Goal: Information Seeking & Learning: Learn about a topic

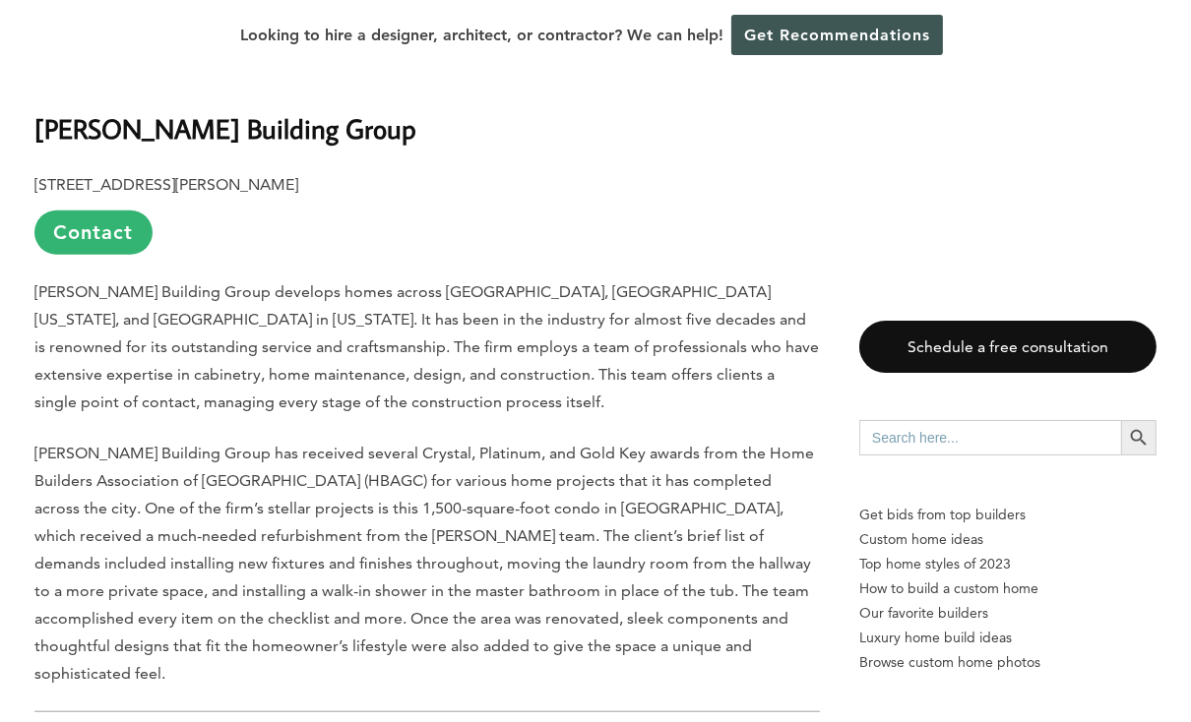
scroll to position [1789, 0]
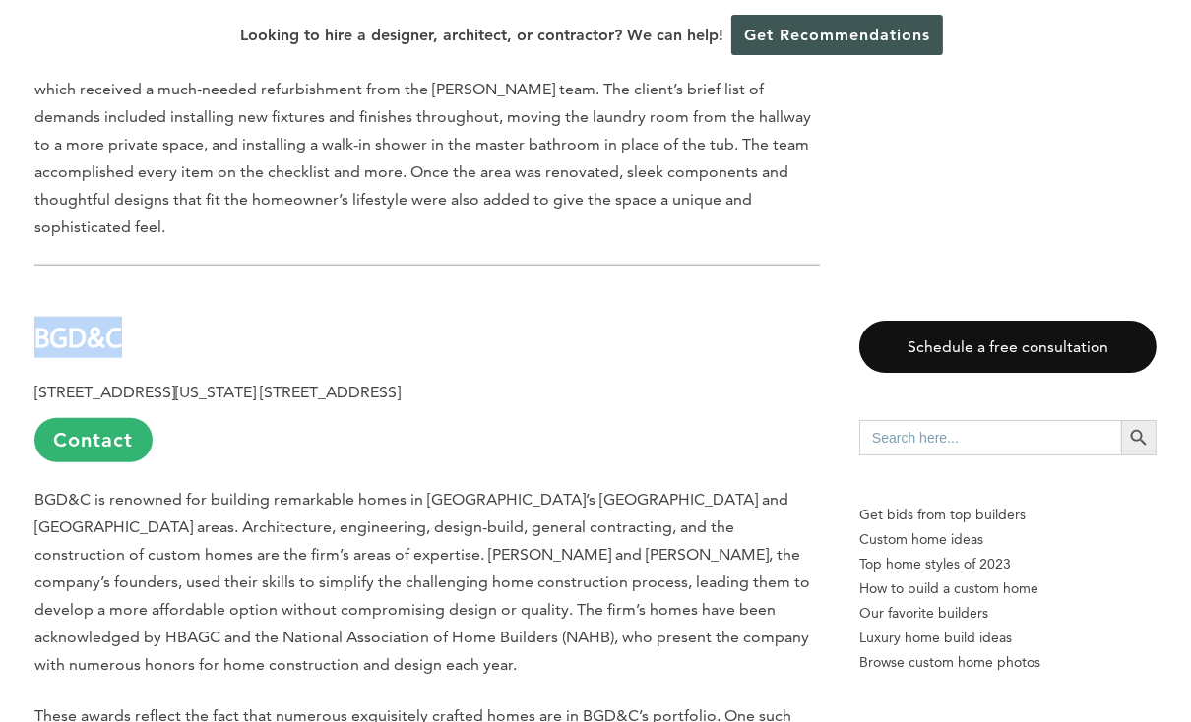
drag, startPoint x: -15, startPoint y: 238, endPoint x: -29, endPoint y: 239, distance: 13.8
copy b "BGD&C"
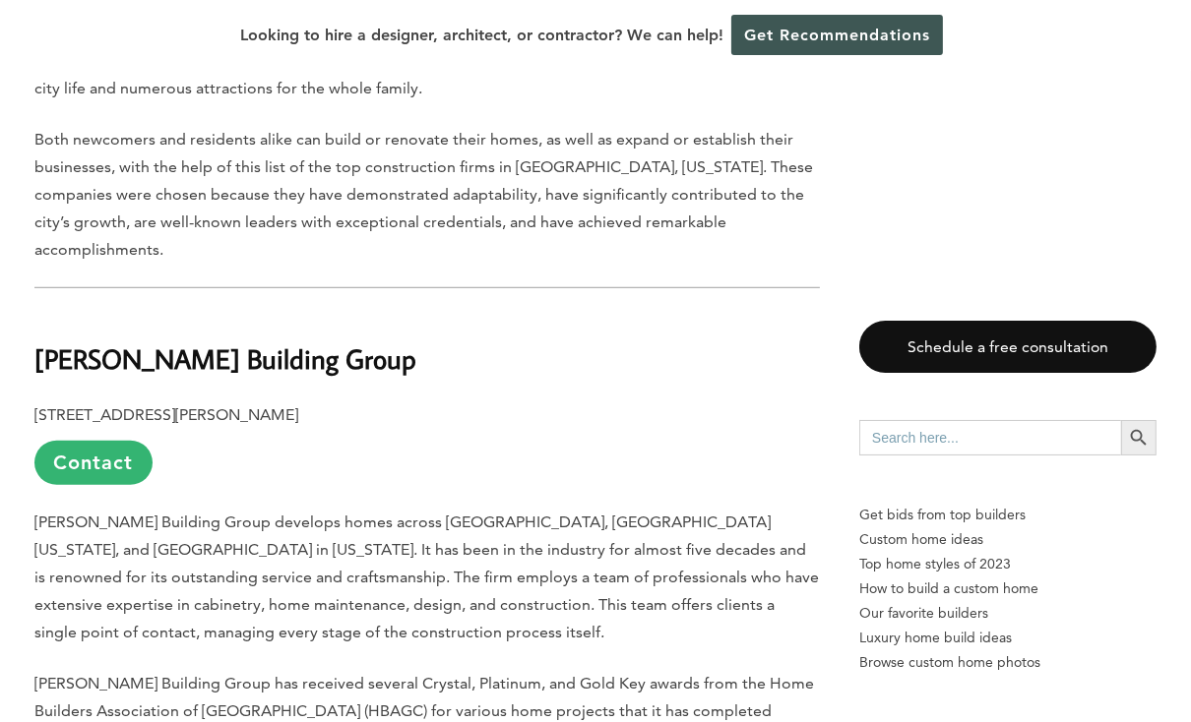
scroll to position [1074, 0]
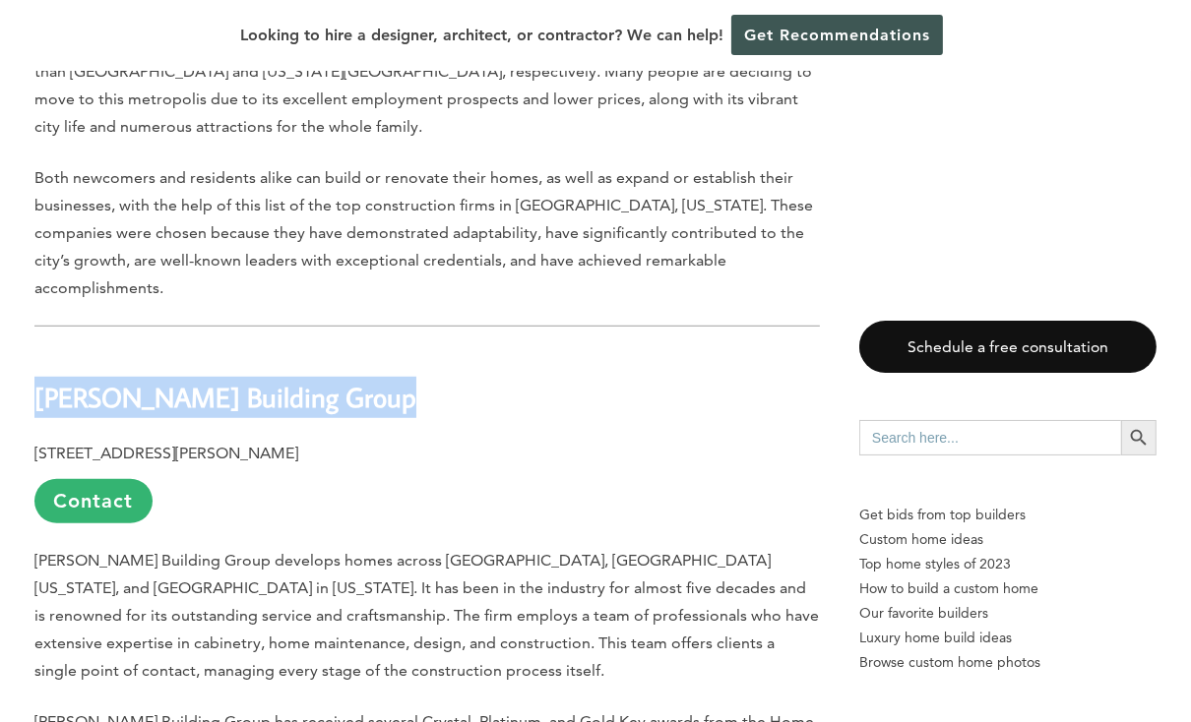
drag, startPoint x: 401, startPoint y: 328, endPoint x: -34, endPoint y: 338, distance: 435.1
copy b "[PERSON_NAME] Building Group"
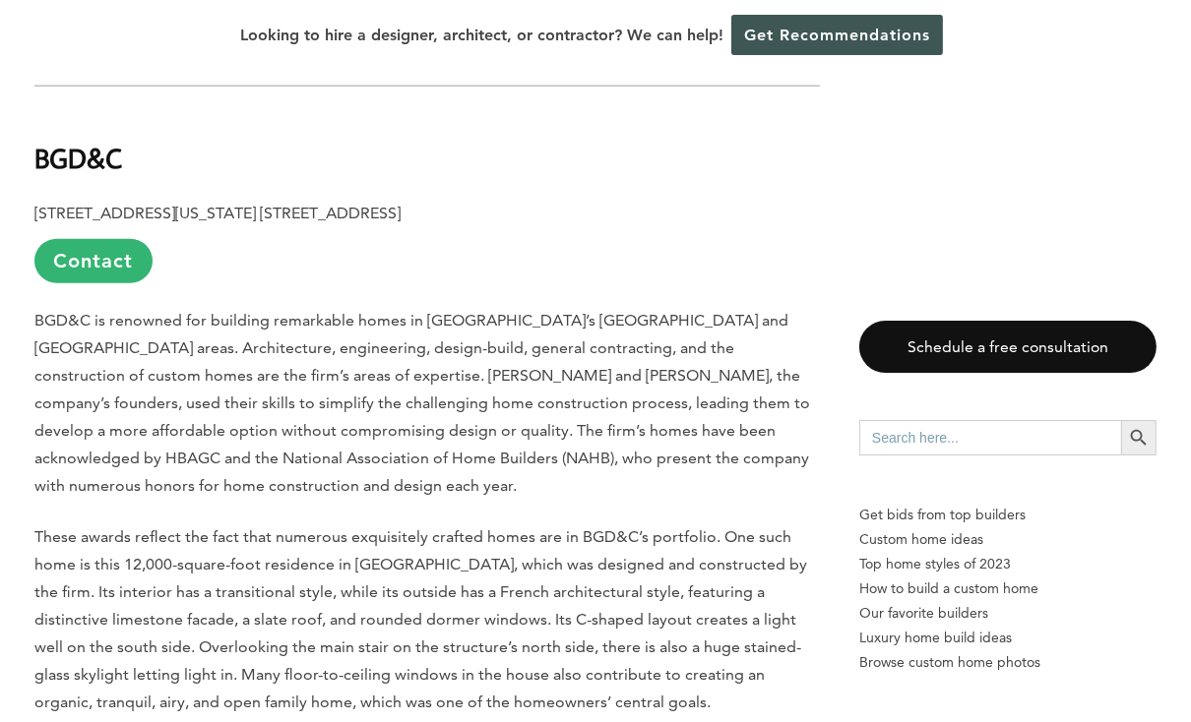
scroll to position [2416, 0]
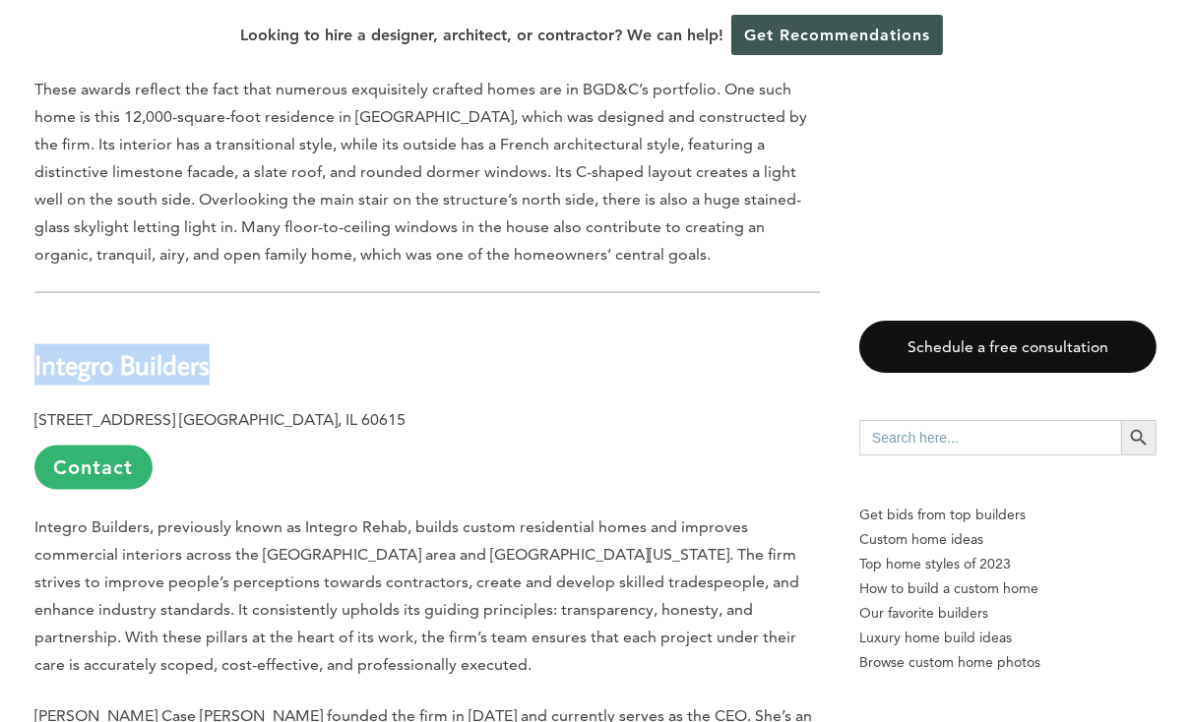
drag, startPoint x: 243, startPoint y: 275, endPoint x: 13, endPoint y: 270, distance: 230.4
copy b "Integro Builders"
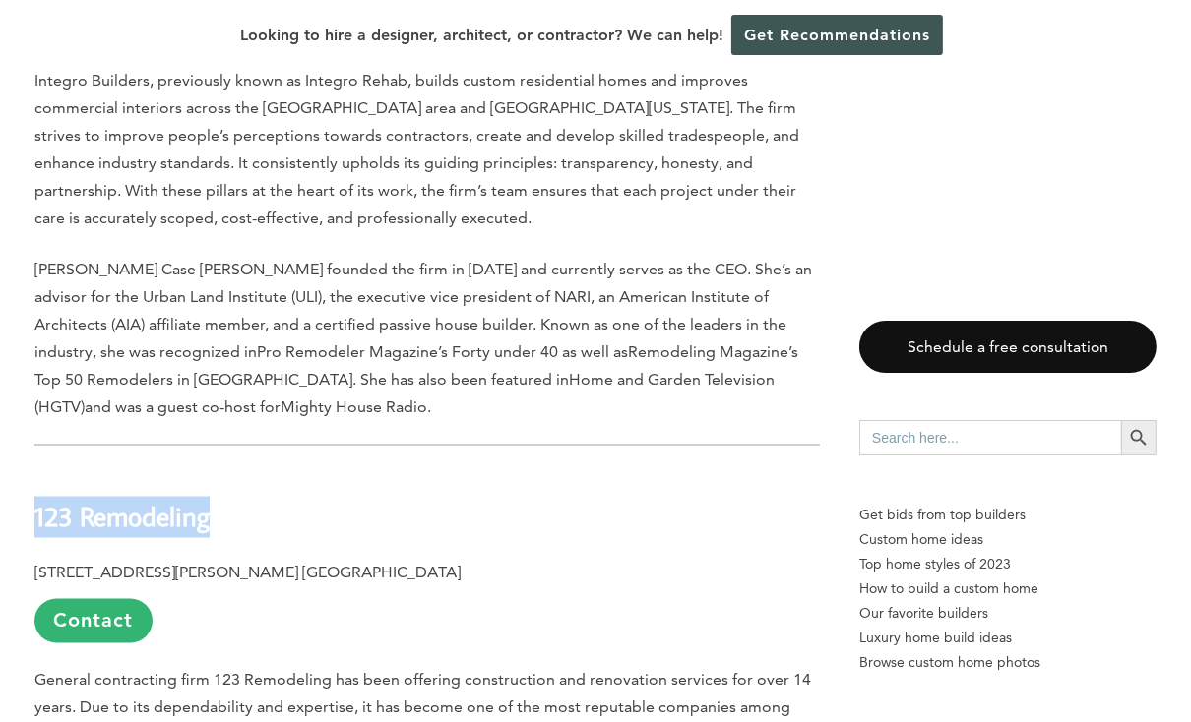
drag, startPoint x: 256, startPoint y: 408, endPoint x: 14, endPoint y: 425, distance: 242.7
copy b "123 Remodeling"
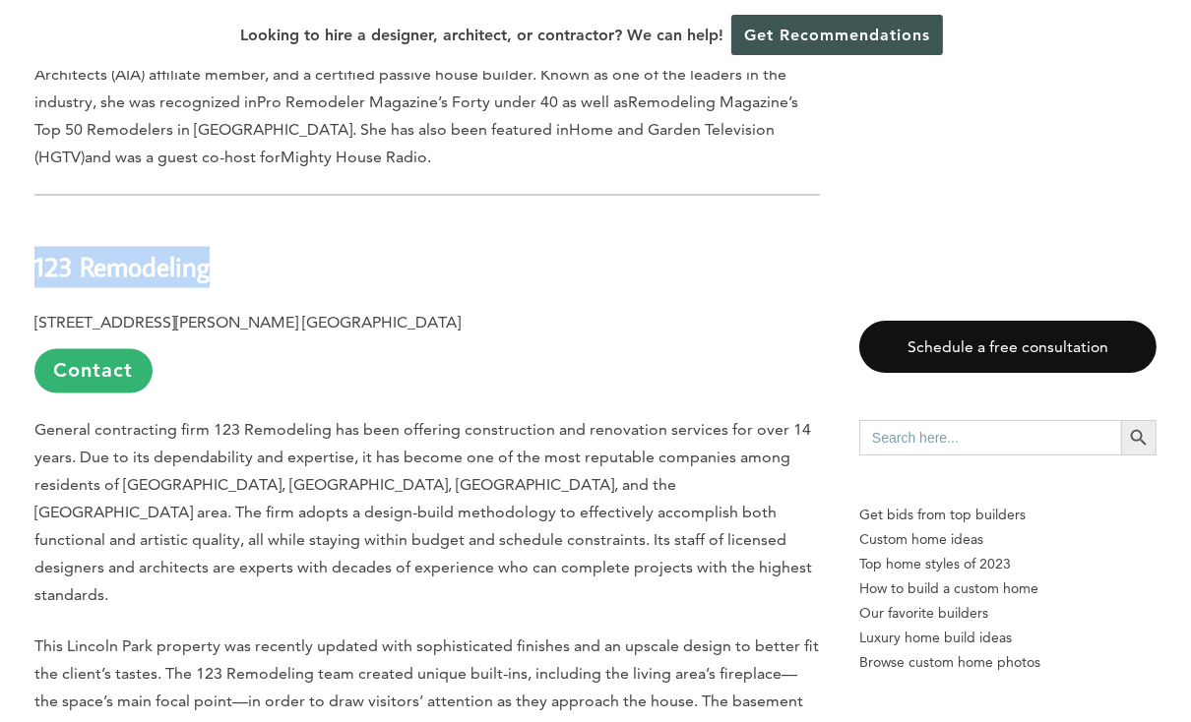
scroll to position [3490, 0]
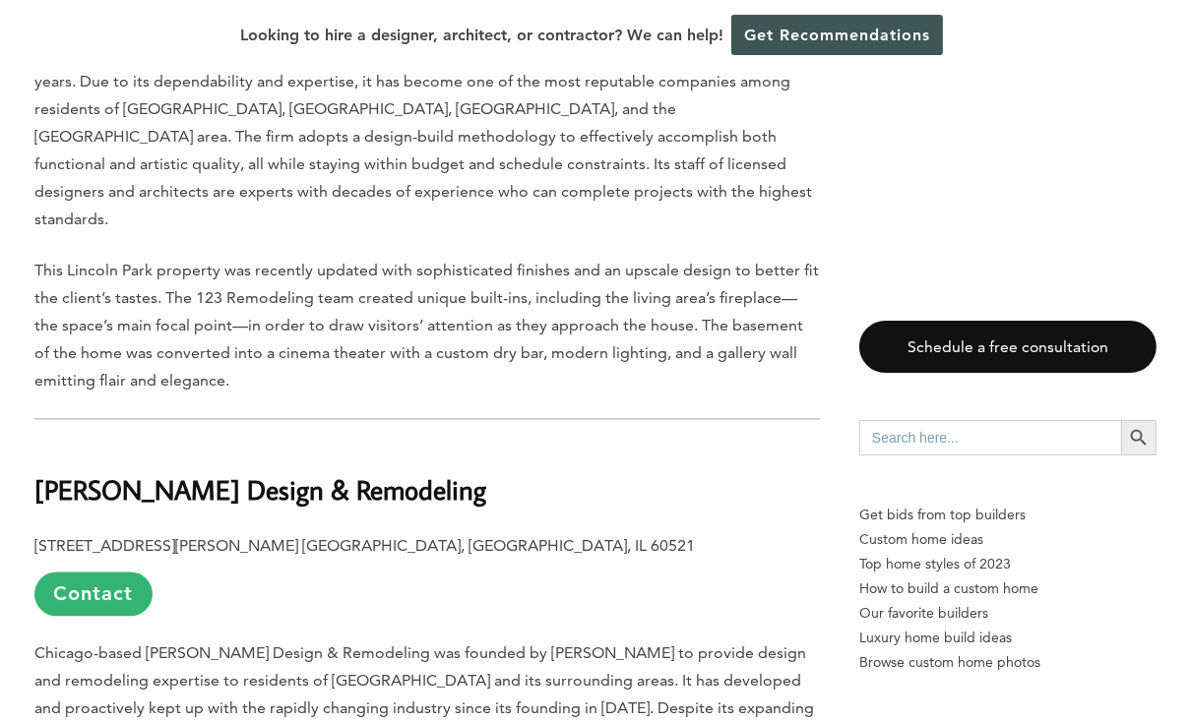
click at [356, 640] on p "Chicago-based LaMantia Design & Remodeling was founded by Tony LaMantia to prov…" at bounding box center [426, 736] width 785 height 193
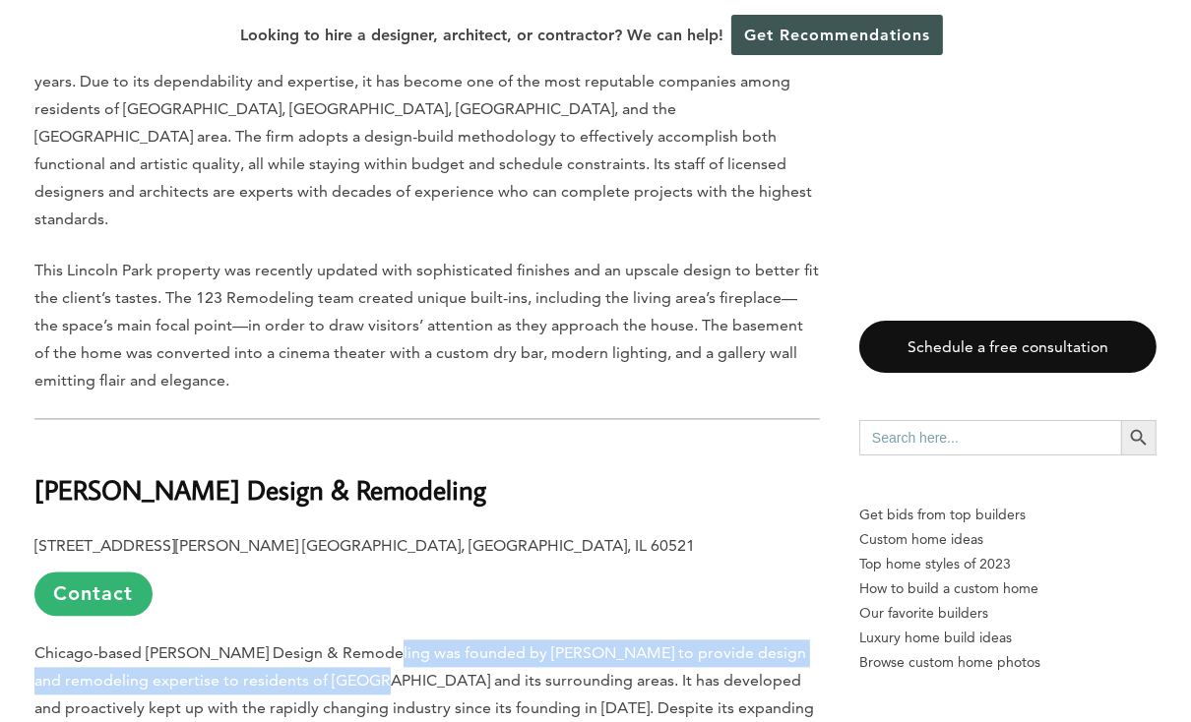
drag, startPoint x: 377, startPoint y: 488, endPoint x: 386, endPoint y: 564, distance: 76.3
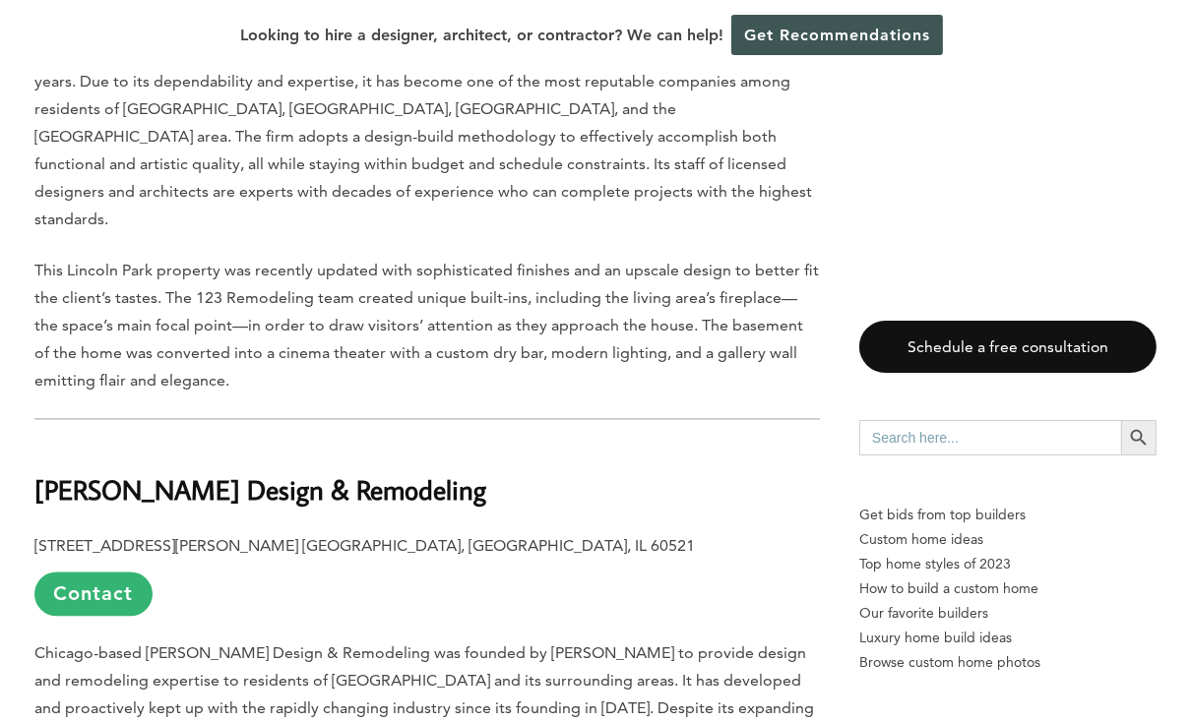
drag, startPoint x: 386, startPoint y: 564, endPoint x: 377, endPoint y: 628, distance: 64.6
click at [377, 644] on span "Chicago-based LaMantia Design & Remodeling was founded by Tony LaMantia to prov…" at bounding box center [424, 736] width 781 height 184
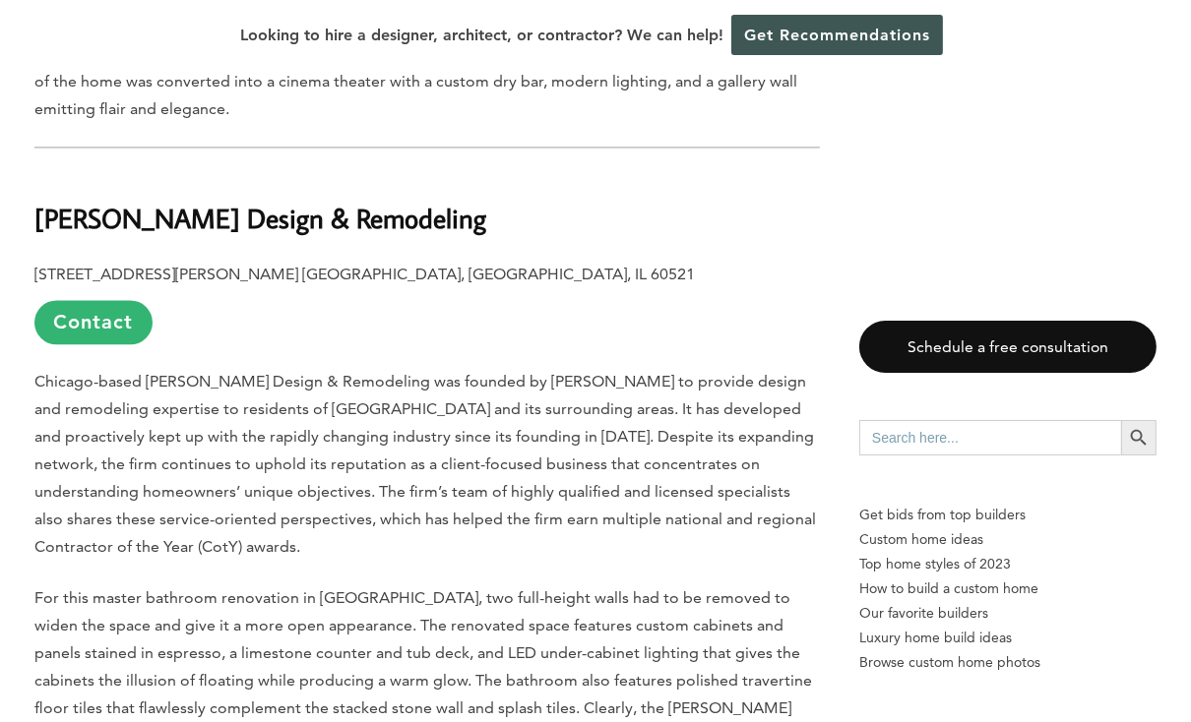
scroll to position [3758, 0]
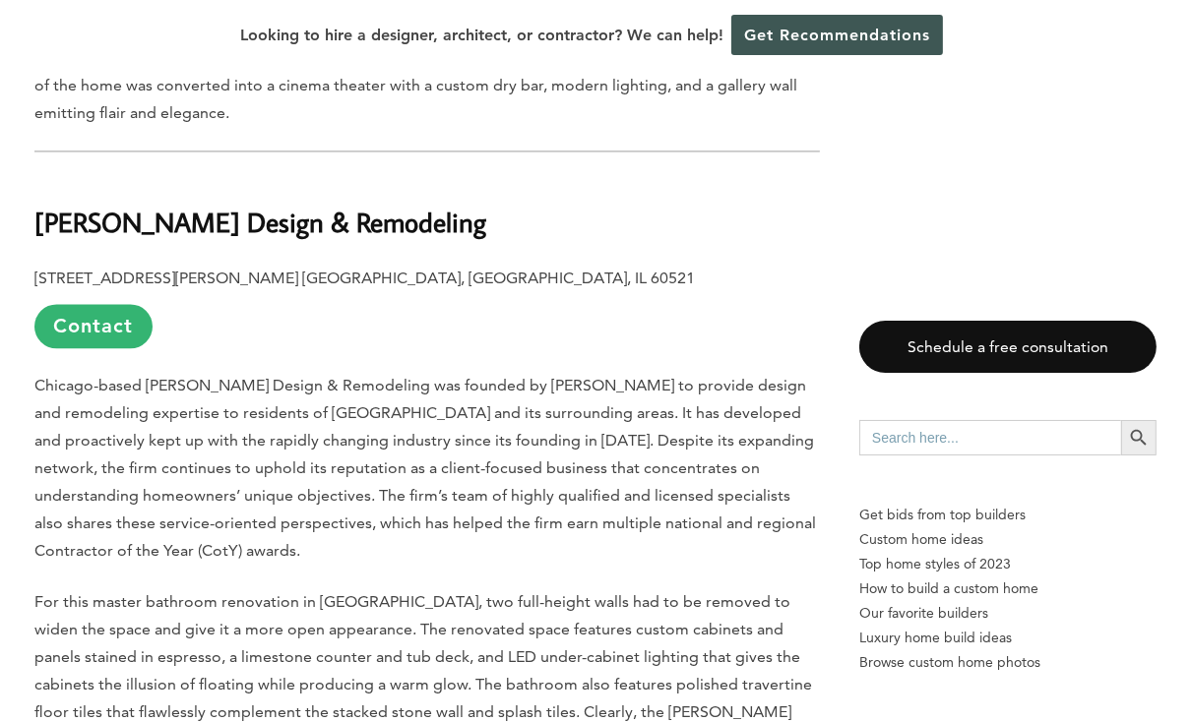
click at [284, 265] on p "20 E. Ogden Ave. Hinsdale, Chicago, IL 60521 Contact" at bounding box center [426, 307] width 785 height 84
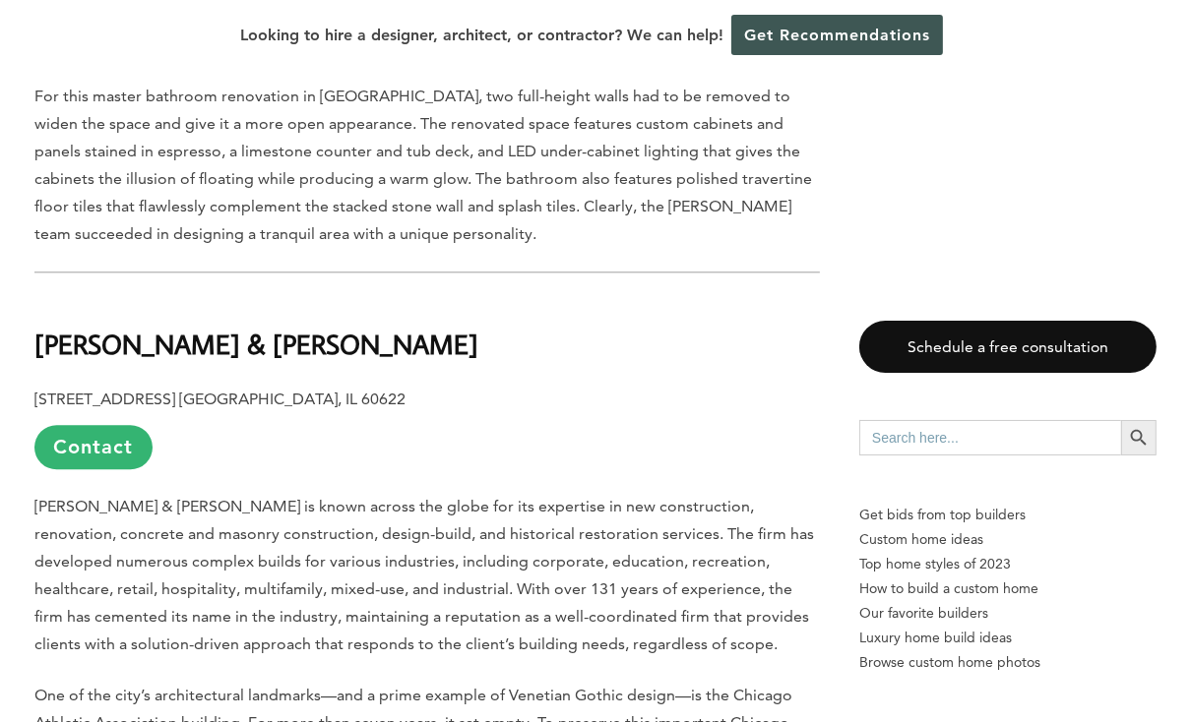
scroll to position [4295, 0]
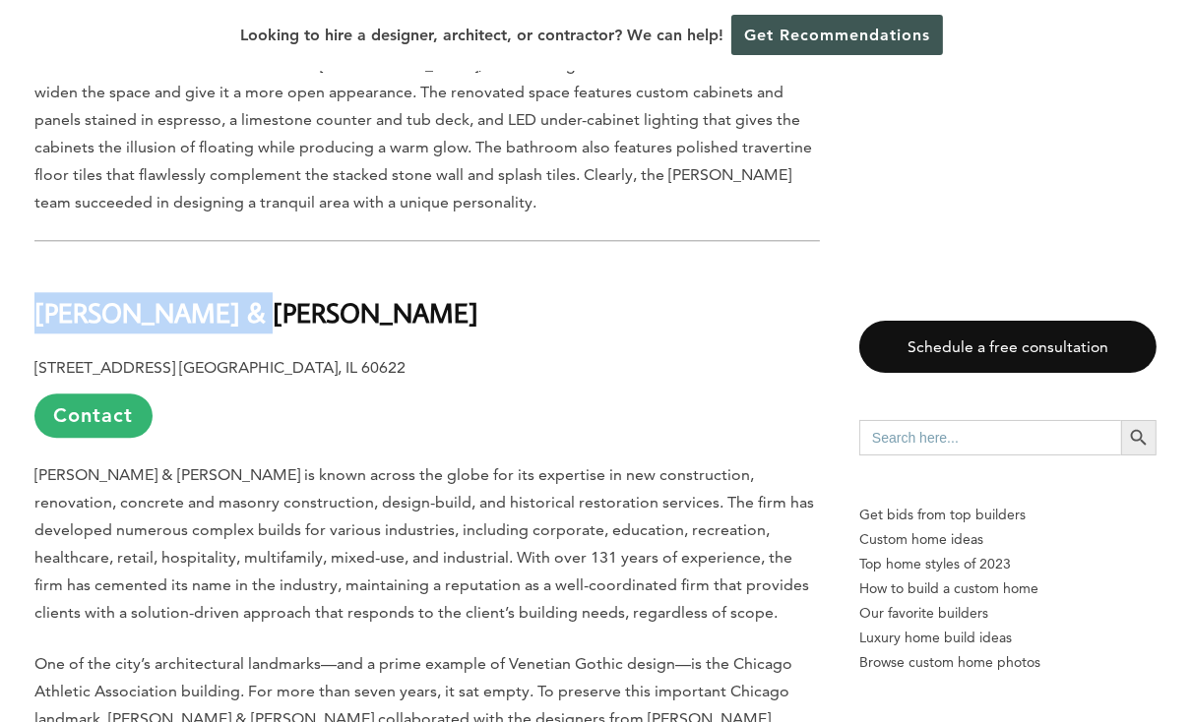
drag, startPoint x: 278, startPoint y: 191, endPoint x: 36, endPoint y: 183, distance: 241.3
click at [36, 265] on h2 "Bulley & Andrews" at bounding box center [426, 299] width 785 height 68
copy b "Bulley & Andrews"
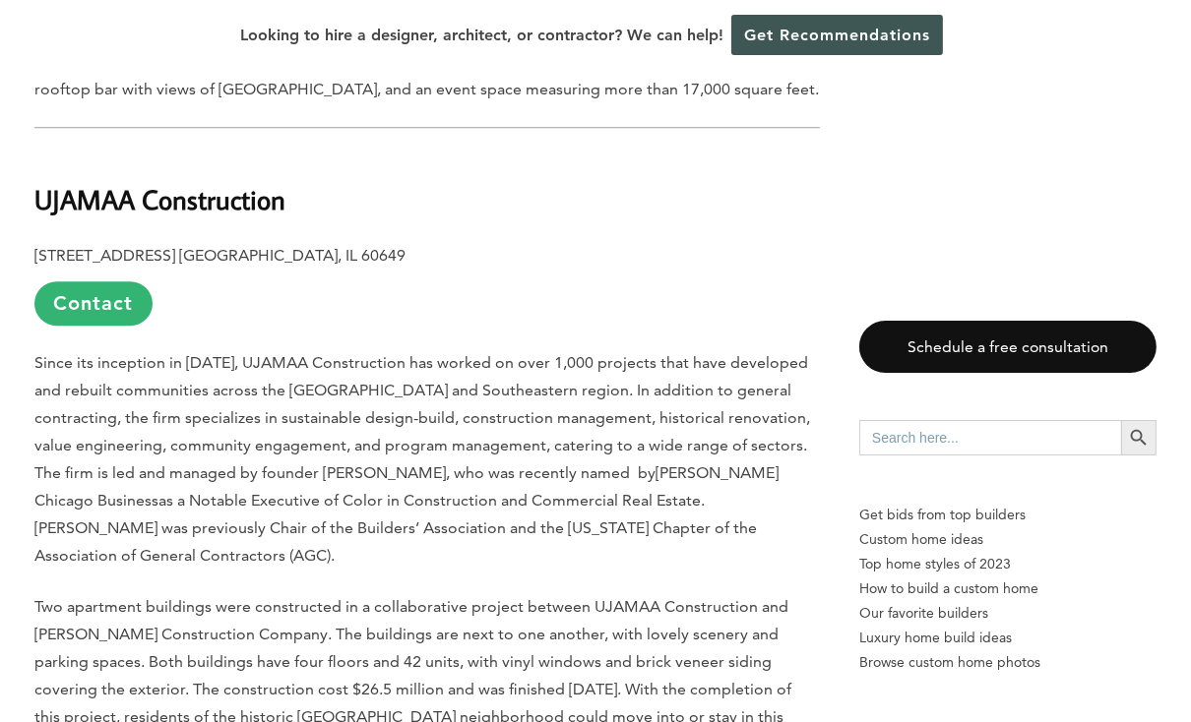
scroll to position [5011, 0]
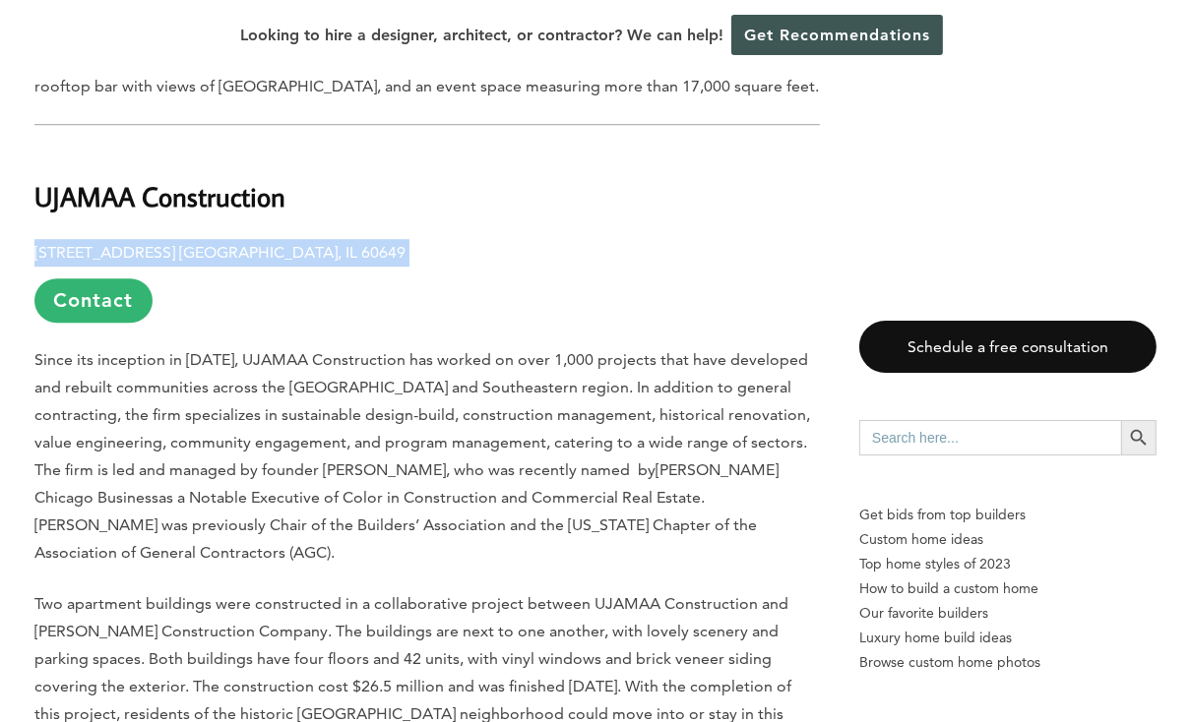
drag, startPoint x: 336, startPoint y: 118, endPoint x: 5, endPoint y: 122, distance: 330.7
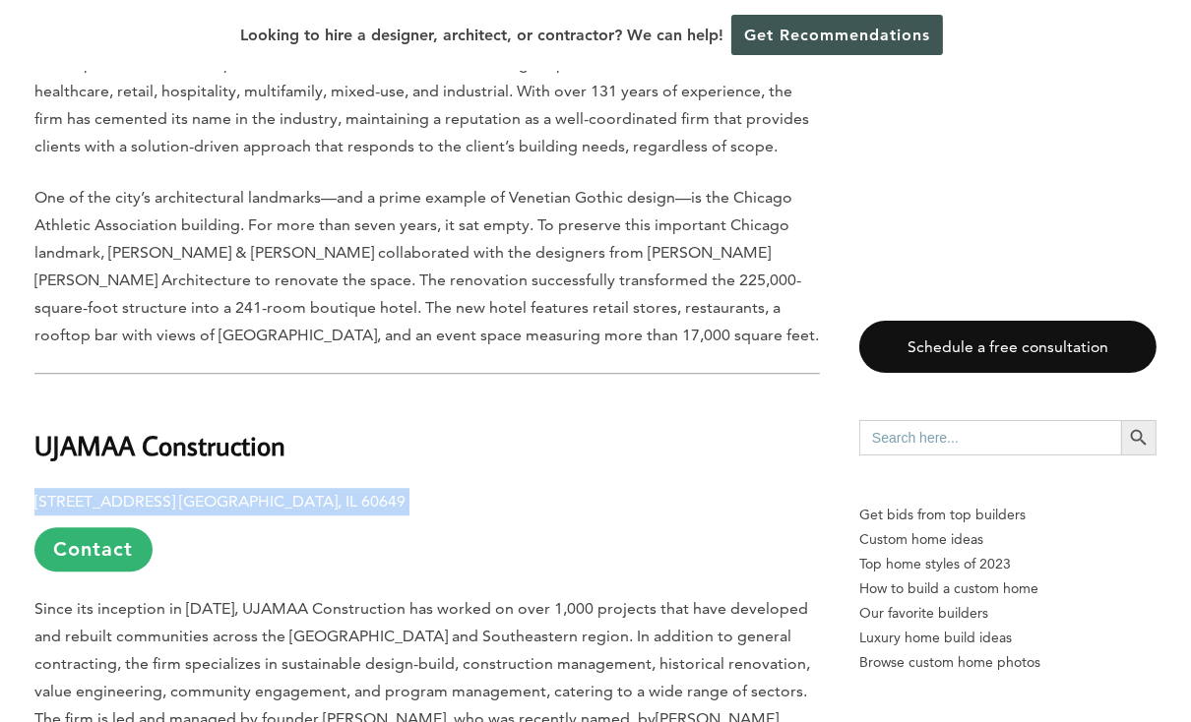
scroll to position [4742, 0]
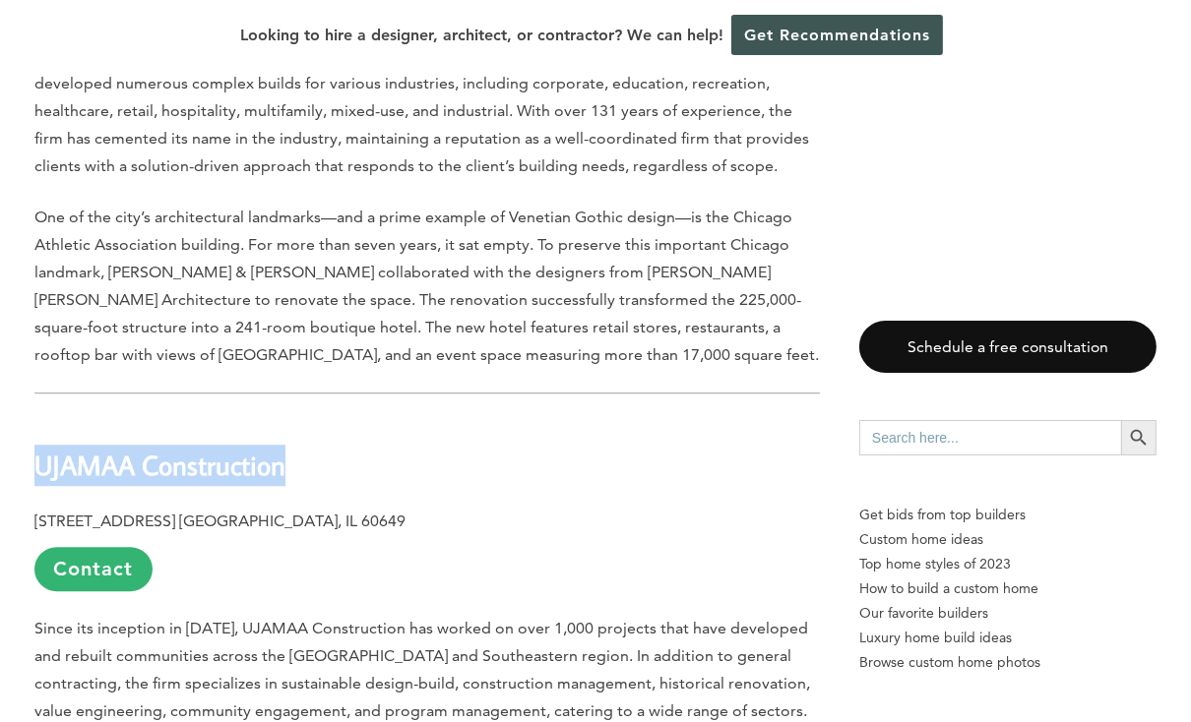
drag, startPoint x: 79, startPoint y: 337, endPoint x: 33, endPoint y: 339, distance: 45.3
click at [34, 417] on h2 "UJAMAA Construction" at bounding box center [426, 451] width 785 height 68
copy b "UJAMAA Construction"
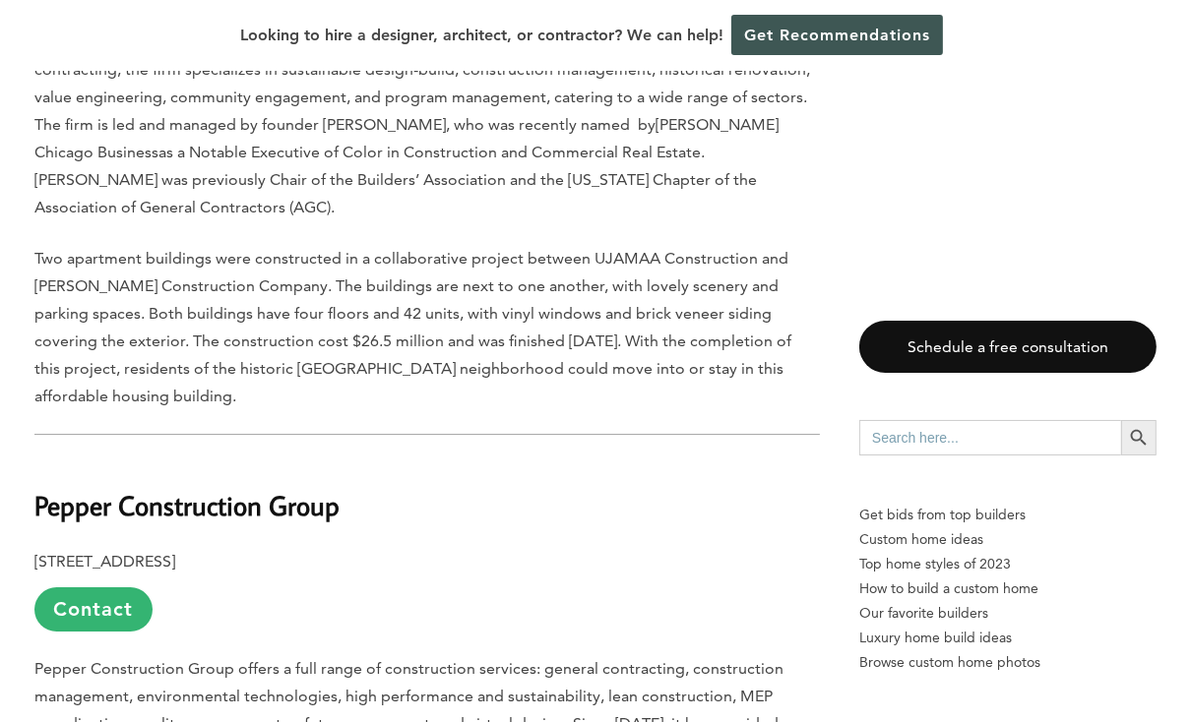
scroll to position [5458, 0]
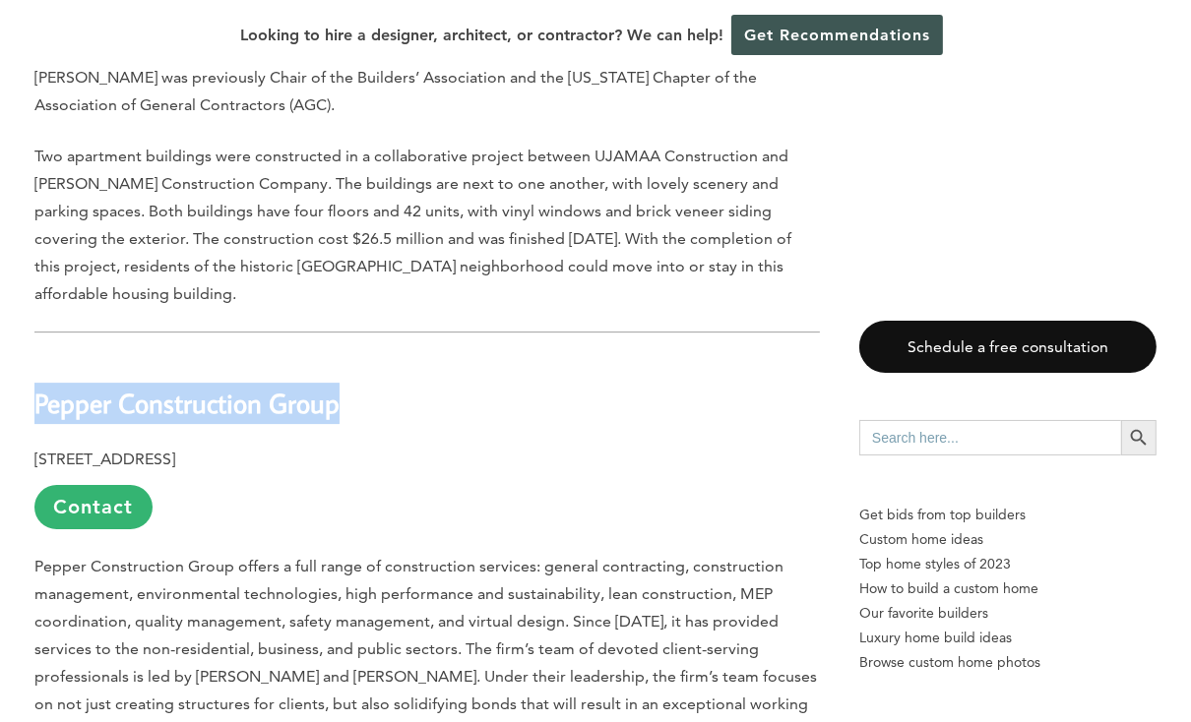
drag, startPoint x: 454, startPoint y: 249, endPoint x: 36, endPoint y: 246, distance: 417.3
click at [36, 356] on h2 "Pepper Construction Group" at bounding box center [426, 390] width 785 height 68
copy b "Pepper Construction Group"
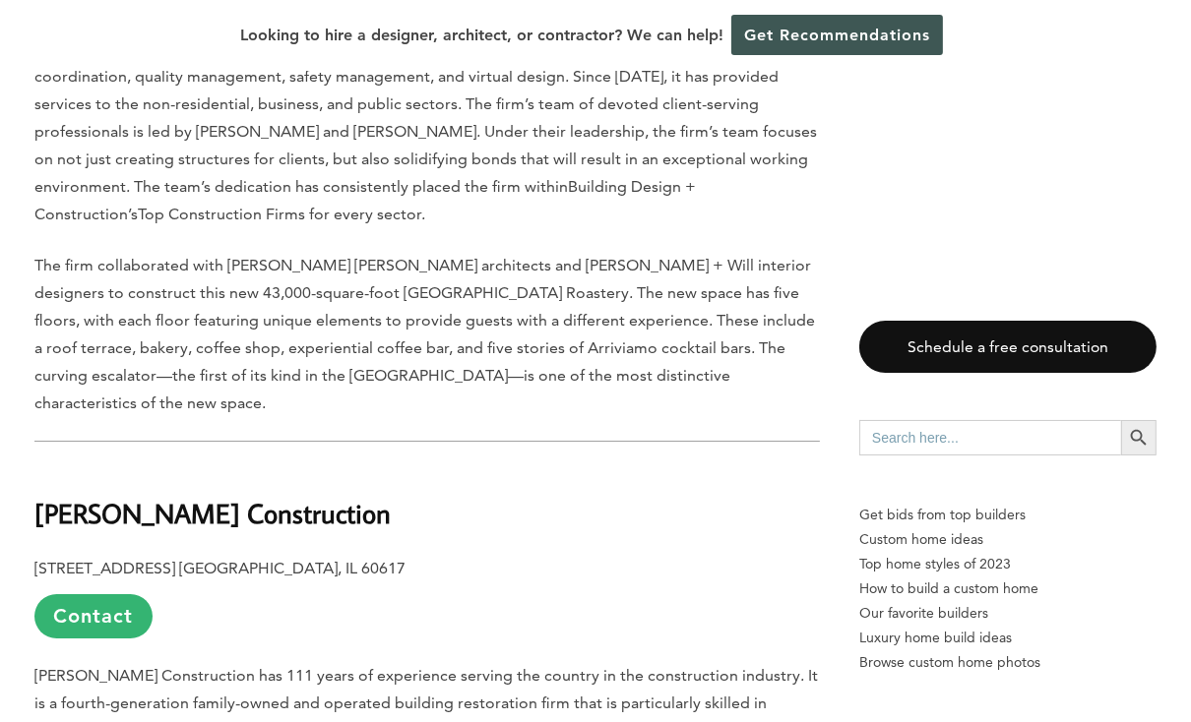
scroll to position [6174, 0]
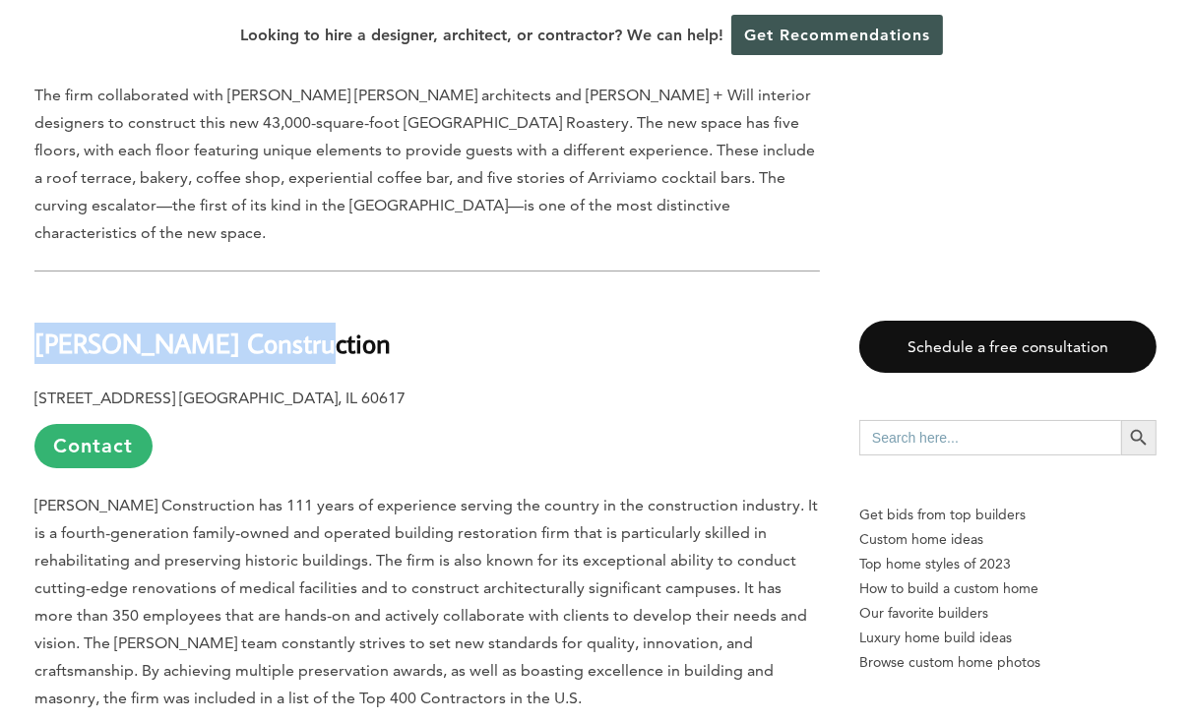
drag, startPoint x: 315, startPoint y: 159, endPoint x: 0, endPoint y: 163, distance: 315.0
copy b "Berglund Construction"
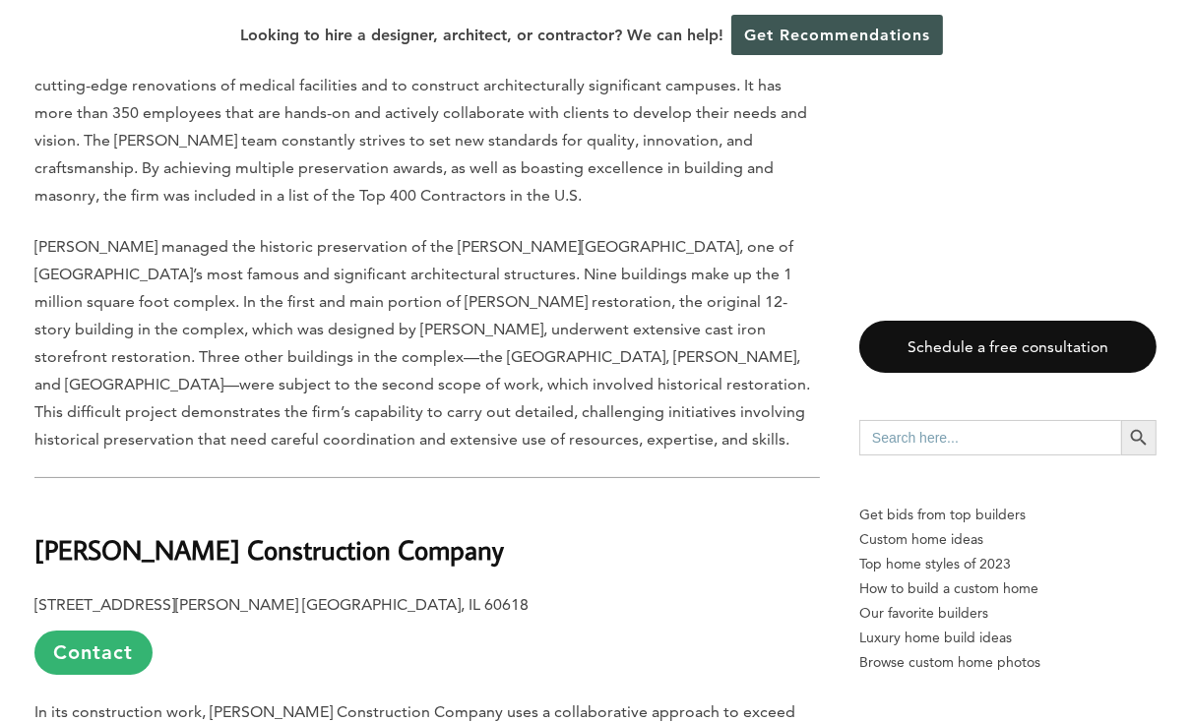
scroll to position [6710, 0]
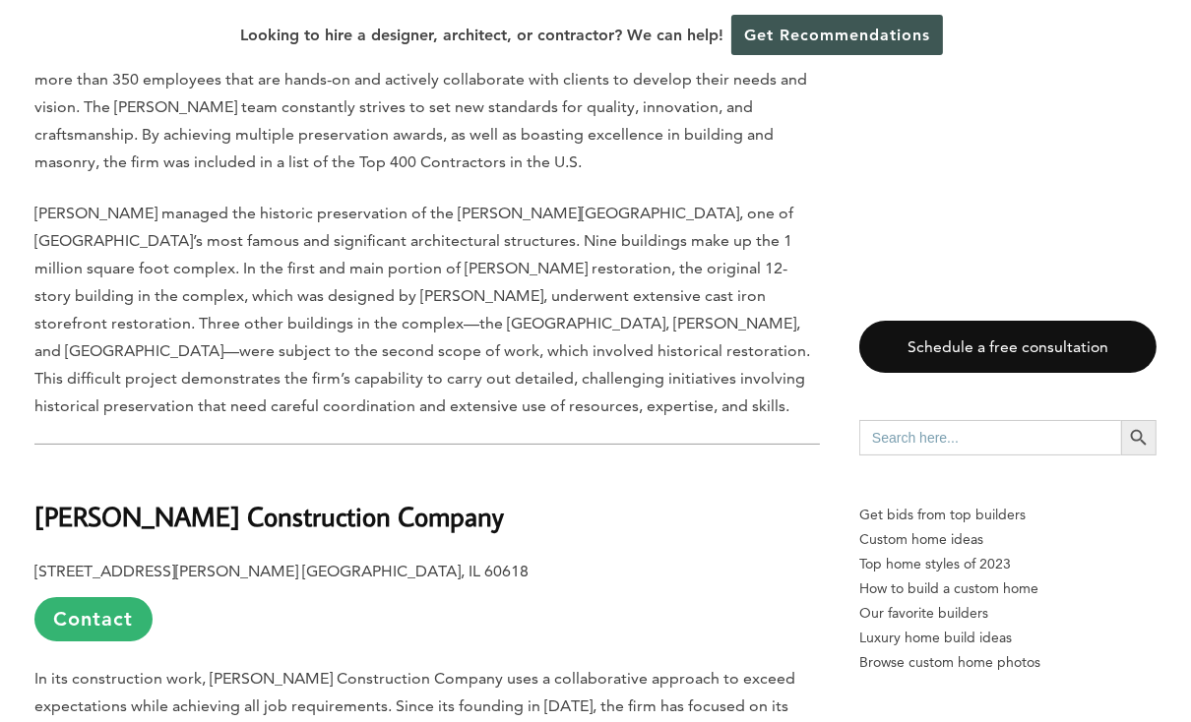
click at [236, 204] on span "Berglund managed the historic preservation of the Sullivan Center, one of Chica…" at bounding box center [422, 310] width 776 height 212
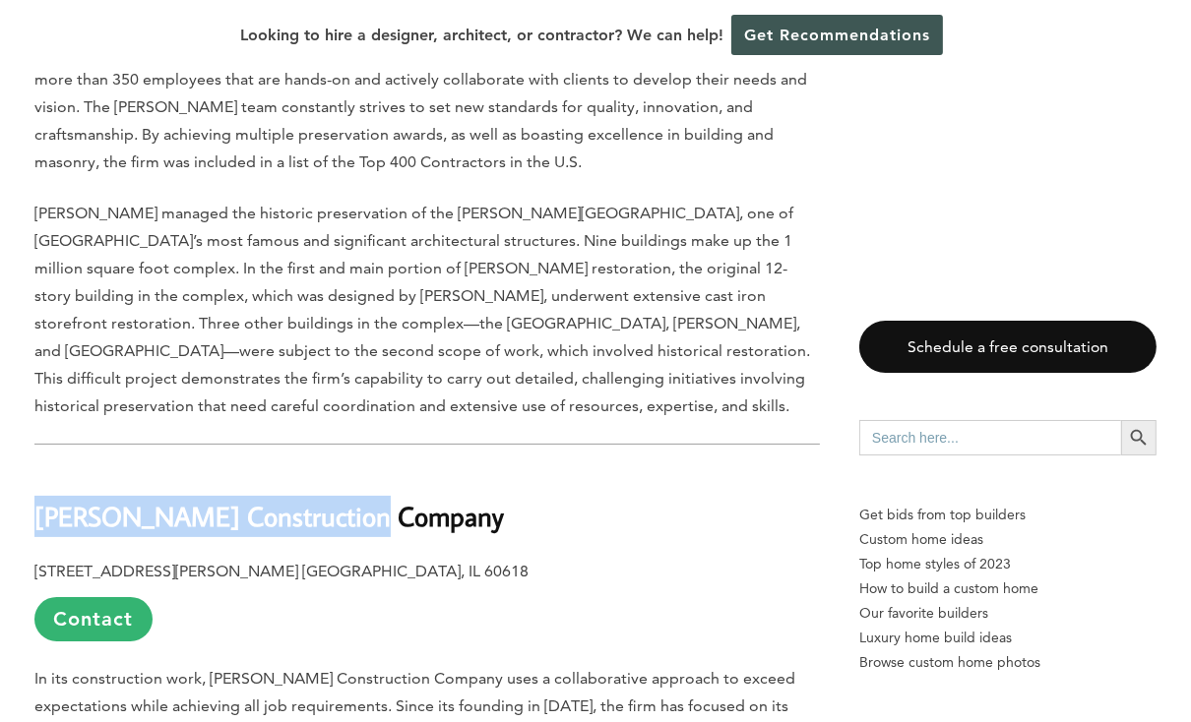
drag, startPoint x: 190, startPoint y: 339, endPoint x: 0, endPoint y: 333, distance: 190.0
copy b "Novak Construction Company"
